Goal: Task Accomplishment & Management: Use online tool/utility

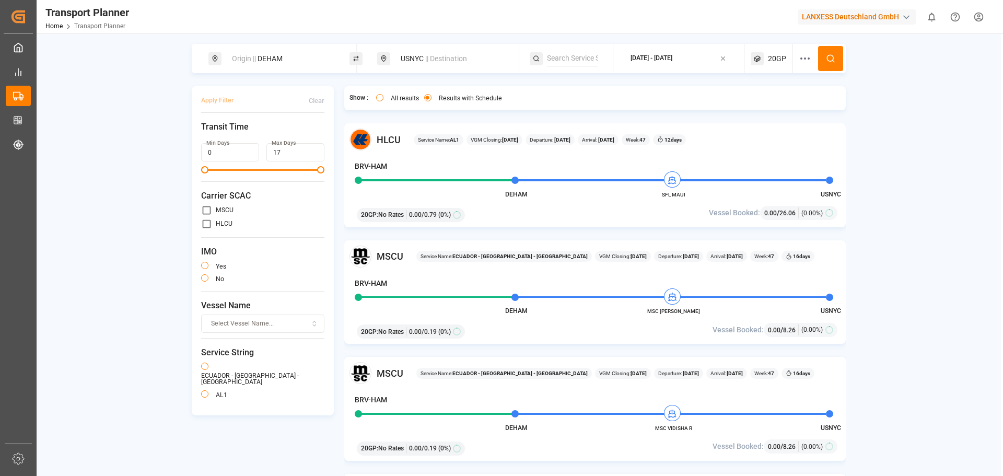
scroll to position [157, 0]
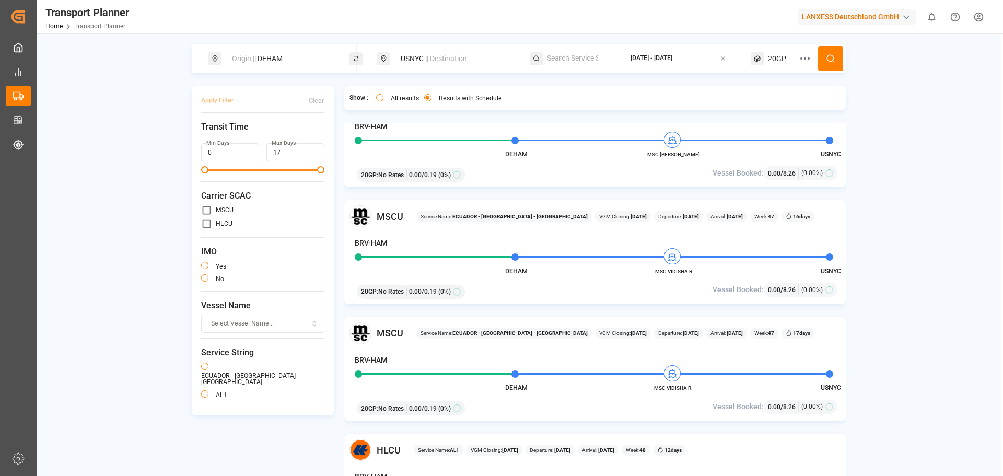
click at [286, 64] on div "Origin || DEHAM" at bounding box center [282, 58] width 113 height 19
drag, startPoint x: 281, startPoint y: 140, endPoint x: 201, endPoint y: 129, distance: 80.6
click at [202, 130] on body "Created by potrace 1.15, written by [PERSON_NAME] [DATE]-[DATE] Created by potr…" at bounding box center [501, 238] width 1003 height 476
click at [333, 134] on div "DEHAM" at bounding box center [282, 142] width 123 height 16
click at [331, 139] on icon at bounding box center [329, 142] width 7 height 7
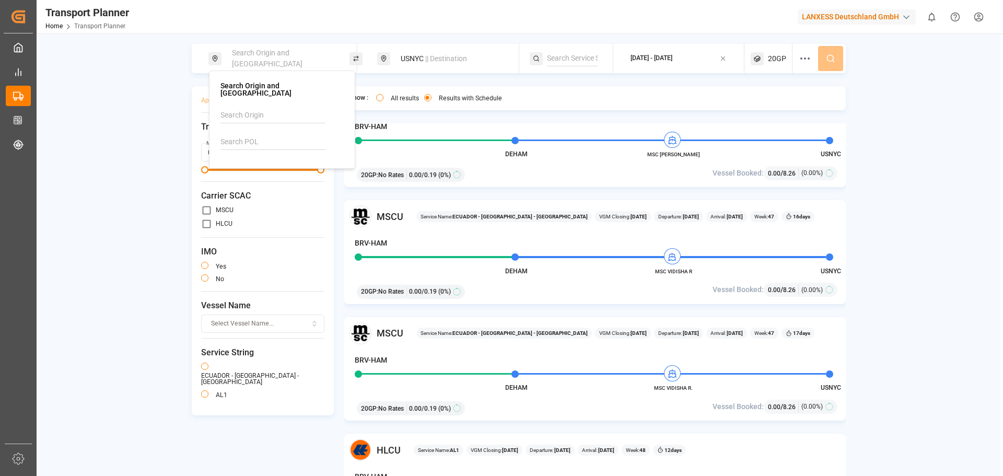
click at [259, 108] on input at bounding box center [273, 116] width 105 height 16
click at [277, 138] on div "ANR-RTM" at bounding box center [284, 143] width 101 height 11
type input "ANR-RTM"
click at [444, 62] on span "|| Destination" at bounding box center [446, 58] width 42 height 8
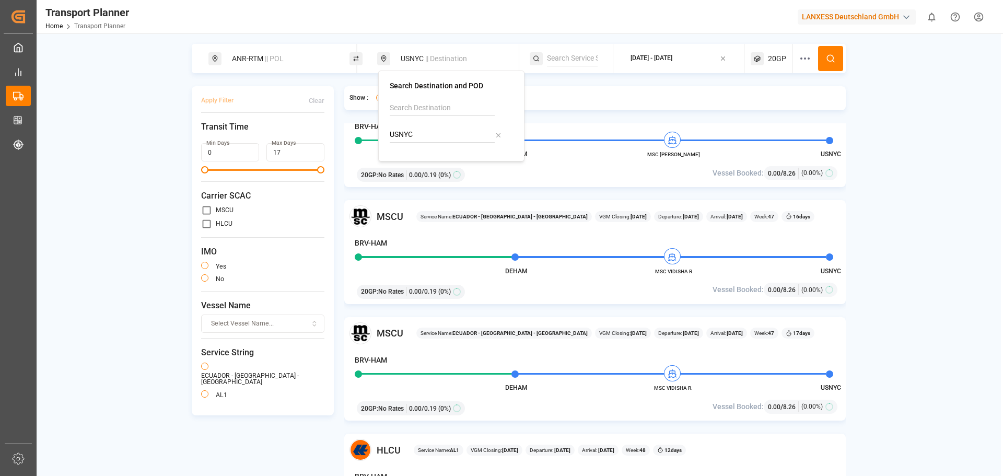
drag, startPoint x: 494, startPoint y: 132, endPoint x: 489, endPoint y: 133, distance: 5.3
click at [495, 133] on icon at bounding box center [498, 135] width 7 height 7
click at [453, 132] on input at bounding box center [442, 135] width 105 height 16
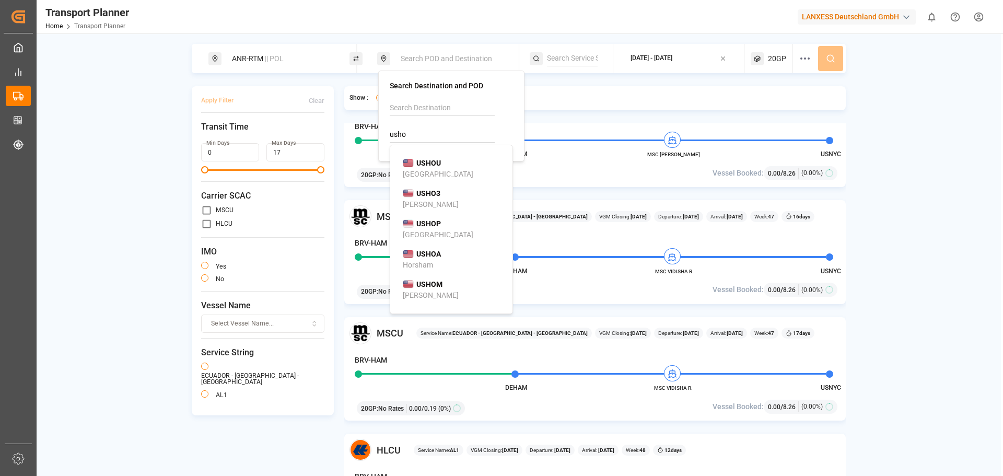
click at [452, 158] on div "USHOU Houston" at bounding box center [453, 169] width 101 height 22
type input "USHOU"
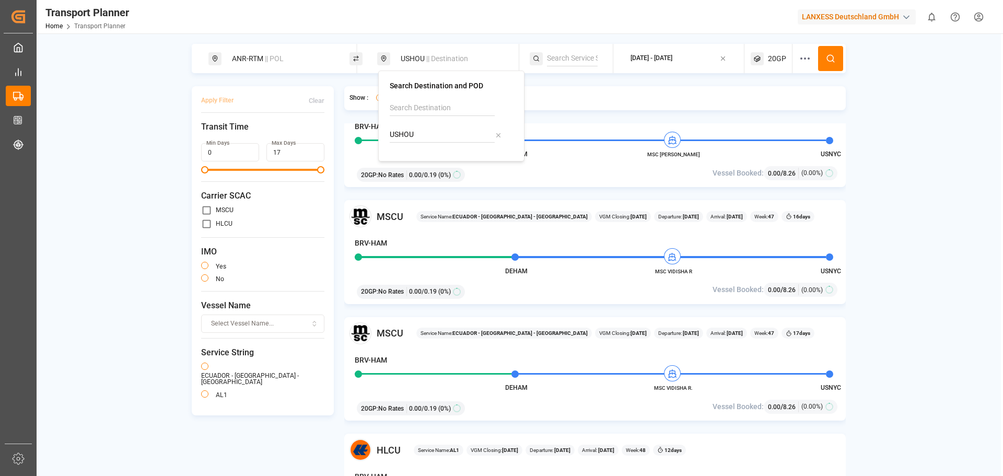
click at [673, 63] on div "[DATE] - [DATE]" at bounding box center [652, 58] width 42 height 9
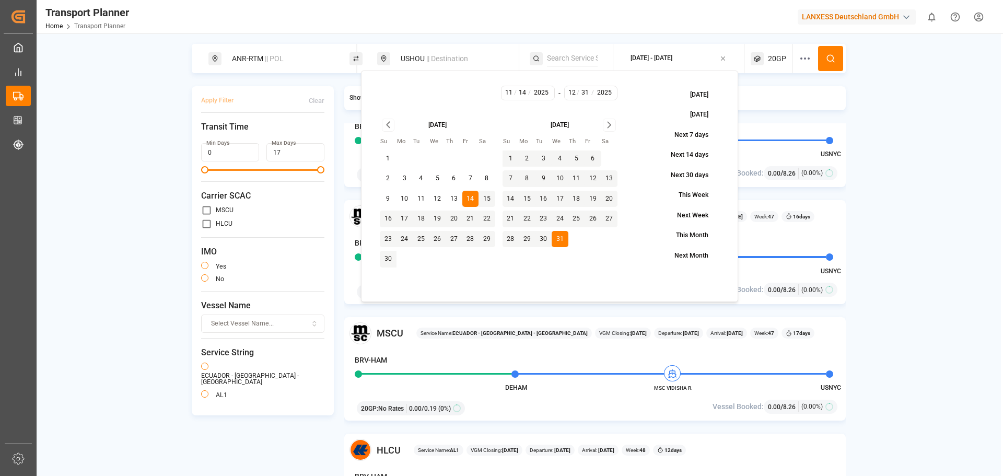
click at [470, 179] on button "7" at bounding box center [470, 178] width 17 height 17
type input "7"
click at [826, 62] on button at bounding box center [830, 58] width 25 height 25
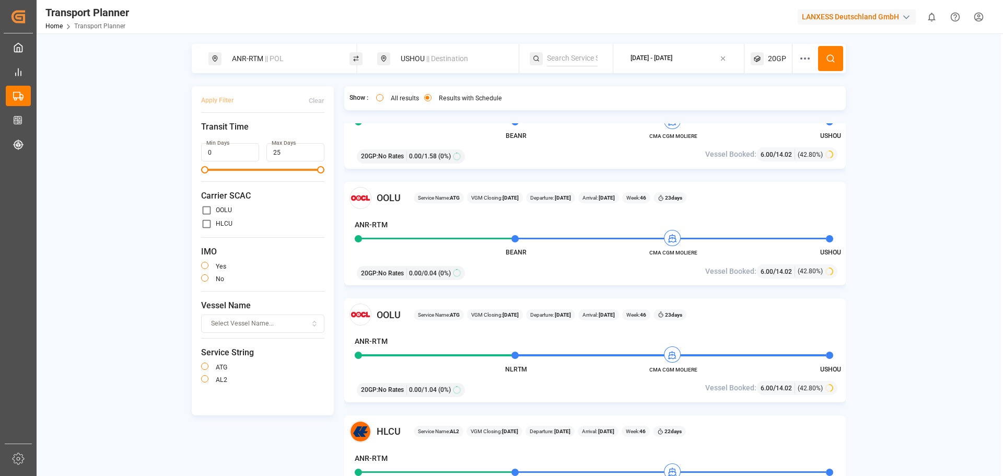
scroll to position [1045, 0]
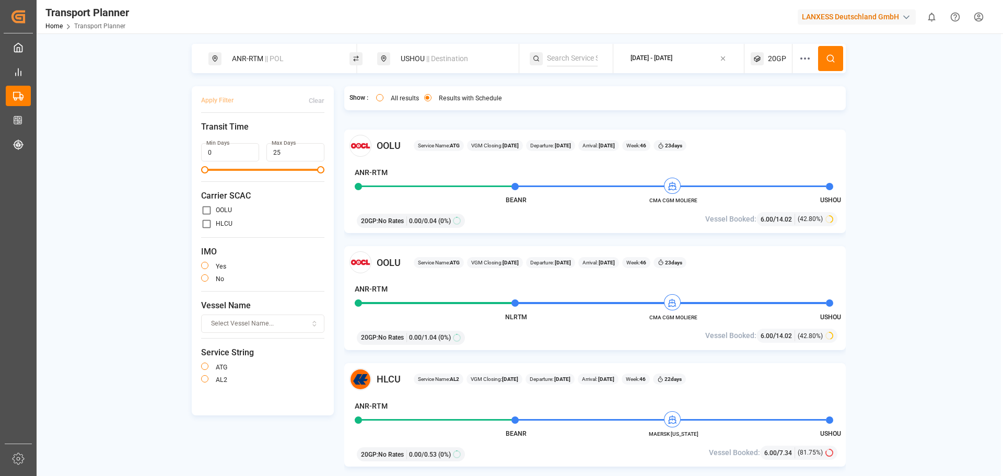
click at [835, 63] on button at bounding box center [830, 58] width 25 height 25
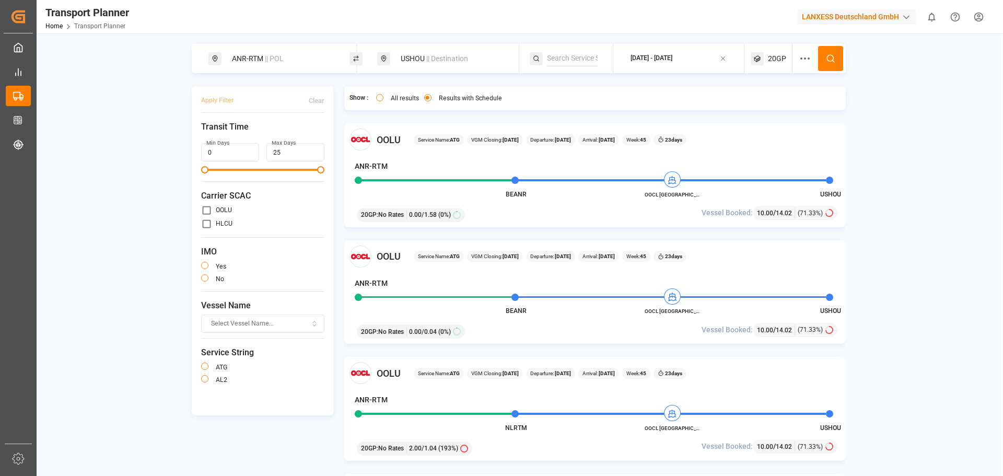
click at [653, 273] on div "OOLU Service Name: ATG VGM Closing: [DATE] Departure: [DATE] Arrival: [DATE] We…" at bounding box center [595, 292] width 502 height 104
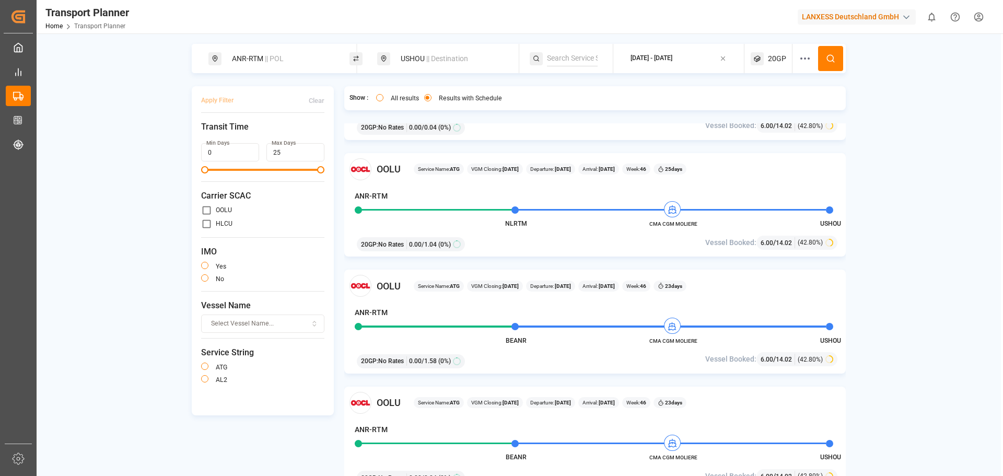
scroll to position [627, 0]
